Goal: Transaction & Acquisition: Purchase product/service

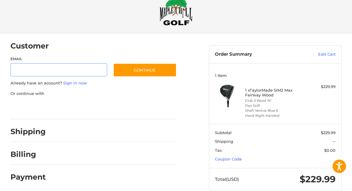
scroll to position [25, 0]
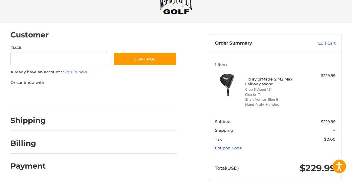
click at [228, 149] on link "Coupon Code" at bounding box center [228, 148] width 27 height 5
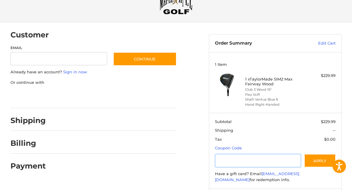
click at [231, 158] on input "Gift Certificate or Coupon Code" at bounding box center [258, 160] width 86 height 13
type input "******"
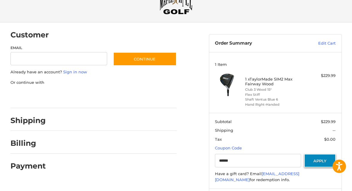
click at [316, 163] on button "Apply" at bounding box center [320, 160] width 32 height 13
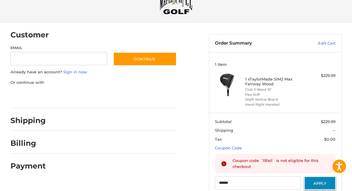
scroll to position [0, 0]
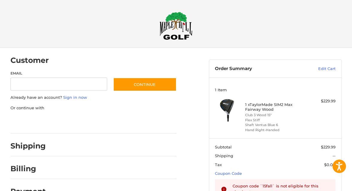
click at [181, 31] on img at bounding box center [176, 26] width 33 height 28
